Goal: Use online tool/utility: Utilize a website feature to perform a specific function

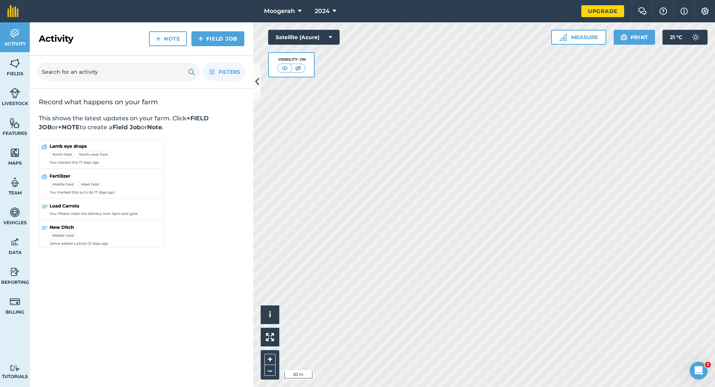
click at [485, 387] on html "Moogerah 2024 Upgrade Farm Chat Help Info Settings Map printing is not availabl…" at bounding box center [357, 193] width 715 height 387
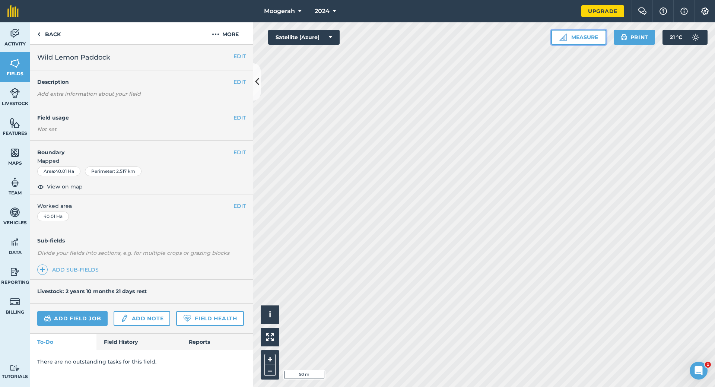
click at [583, 33] on button "Measure" at bounding box center [578, 37] width 55 height 15
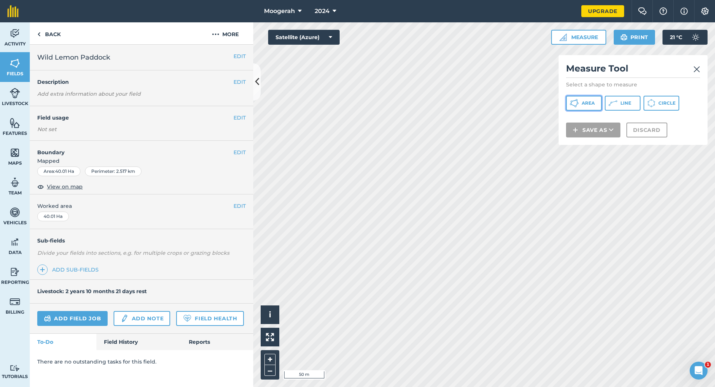
click at [582, 100] on span "Area" at bounding box center [588, 103] width 13 height 6
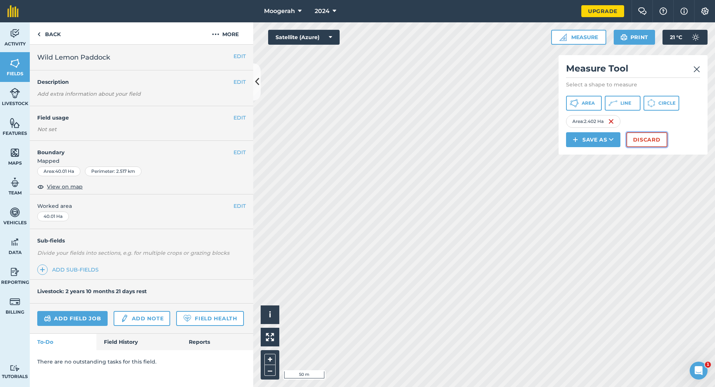
click at [642, 139] on button "Discard" at bounding box center [646, 139] width 41 height 15
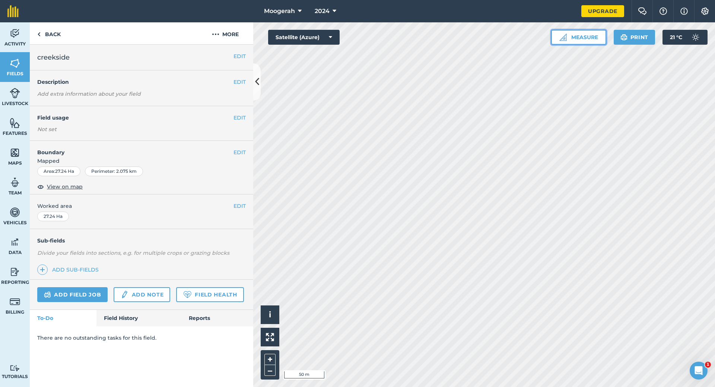
drag, startPoint x: 581, startPoint y: 34, endPoint x: 584, endPoint y: 38, distance: 4.3
click at [582, 35] on button "Measure" at bounding box center [578, 37] width 55 height 15
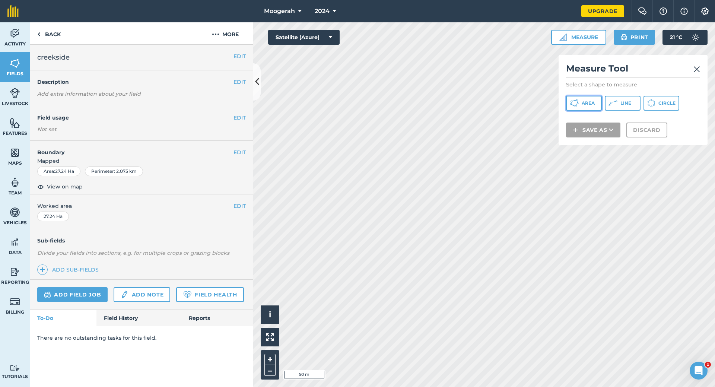
click at [584, 101] on span "Area" at bounding box center [588, 103] width 13 height 6
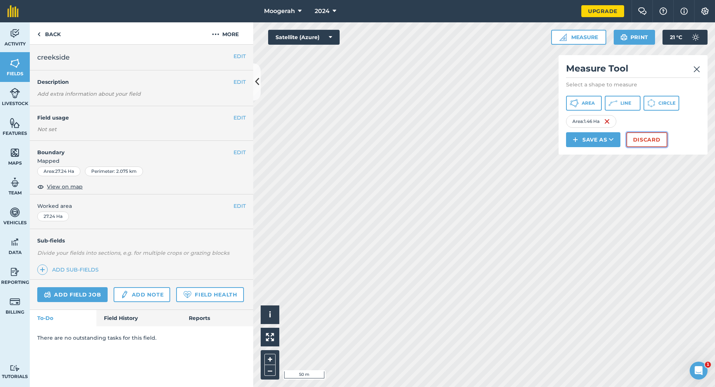
click at [651, 136] on button "Discard" at bounding box center [646, 139] width 41 height 15
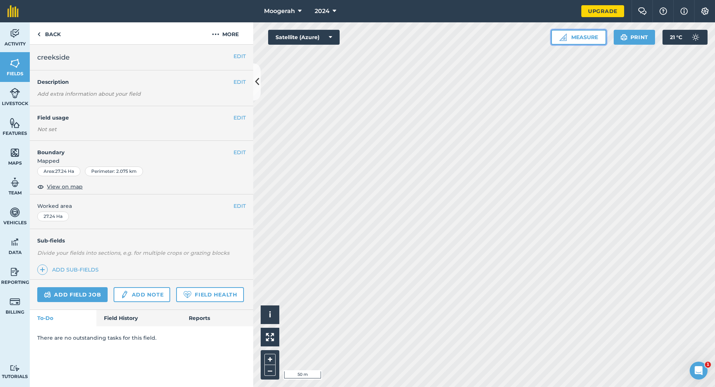
click at [587, 35] on button "Measure" at bounding box center [578, 37] width 55 height 15
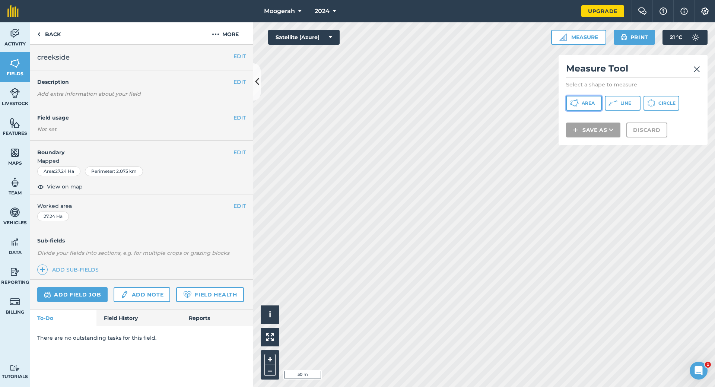
click at [580, 105] on button "Area" at bounding box center [584, 103] width 36 height 15
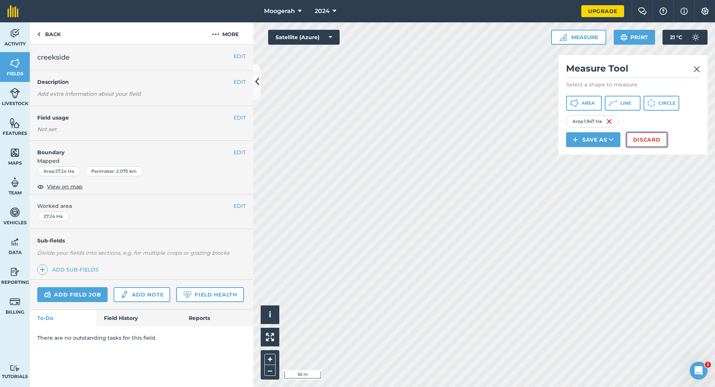
click at [646, 138] on button "Discard" at bounding box center [646, 139] width 41 height 15
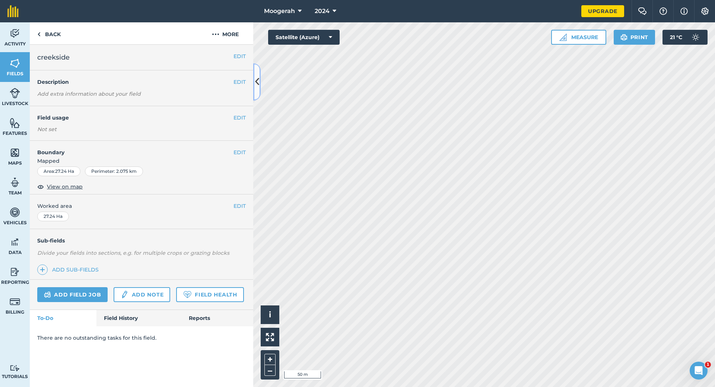
click at [260, 85] on button at bounding box center [256, 81] width 7 height 37
